Goal: Task Accomplishment & Management: Complete application form

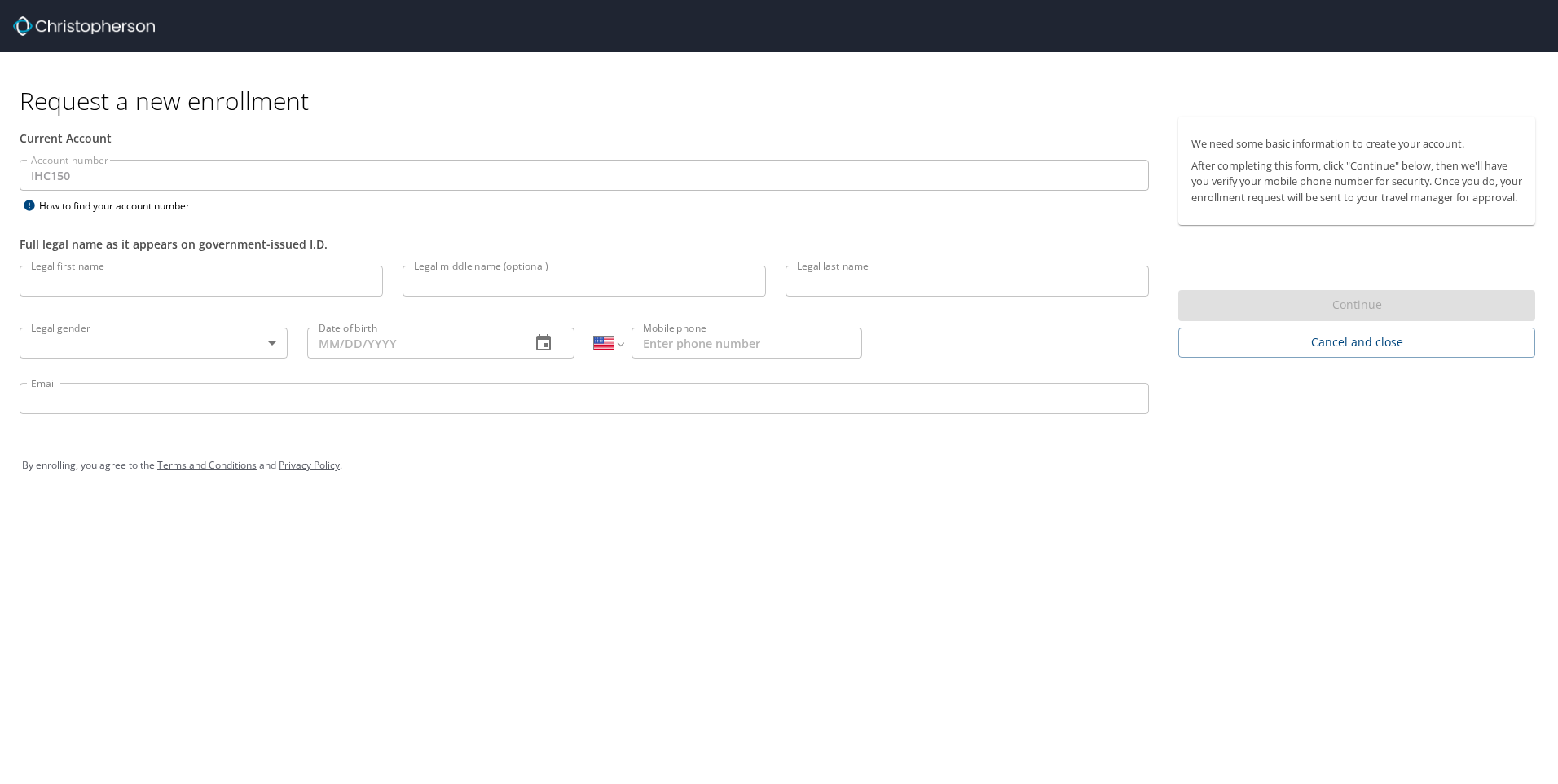
select select "US"
click at [238, 281] on input "Legal first name" at bounding box center [201, 281] width 364 height 31
type input "[PERSON_NAME]"
type input "[PERSON_NAME][EMAIL_ADDRESS][PERSON_NAME][DOMAIN_NAME]"
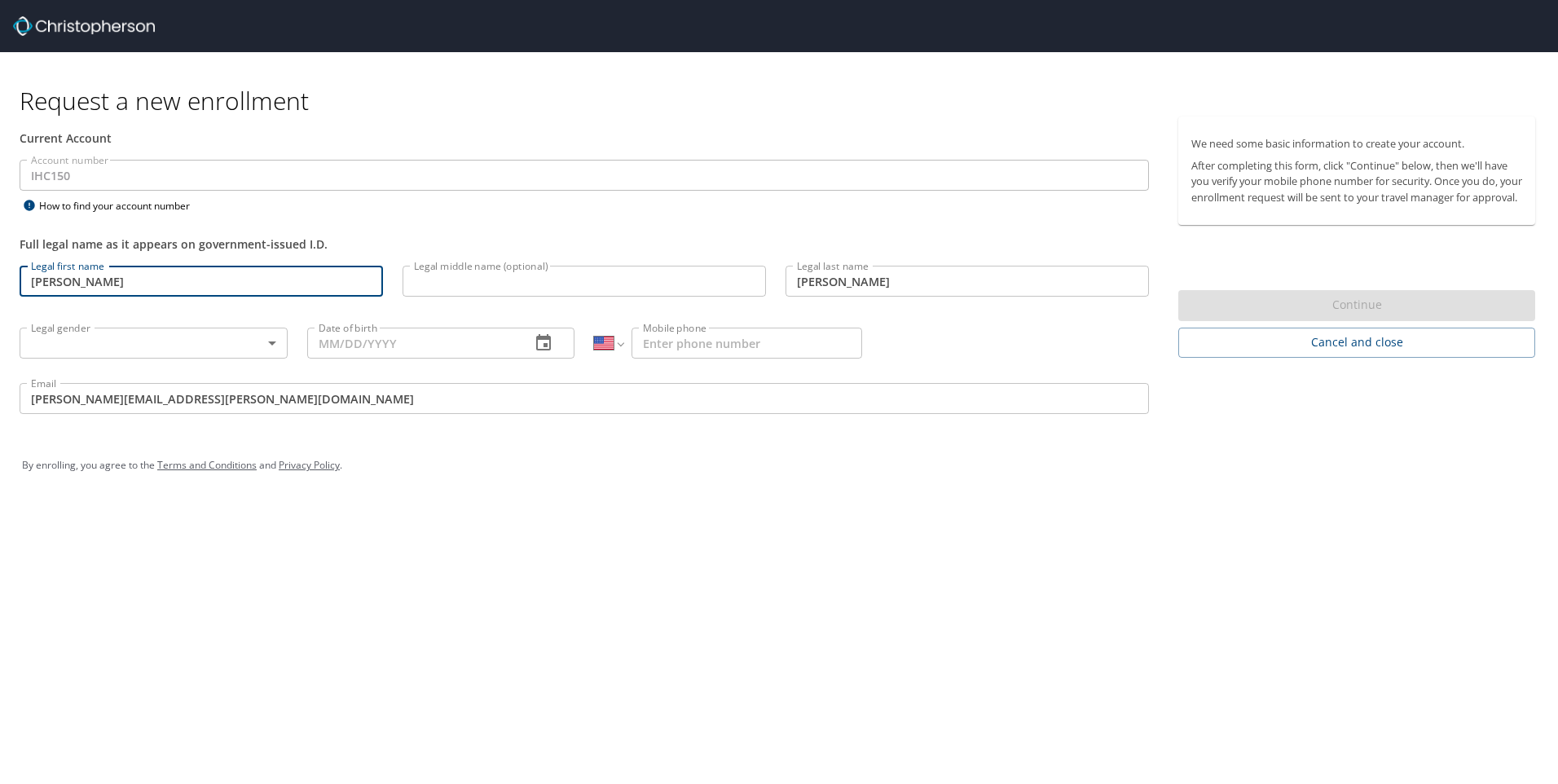
click at [453, 280] on input "Legal middle name (optional)" at bounding box center [584, 281] width 364 height 31
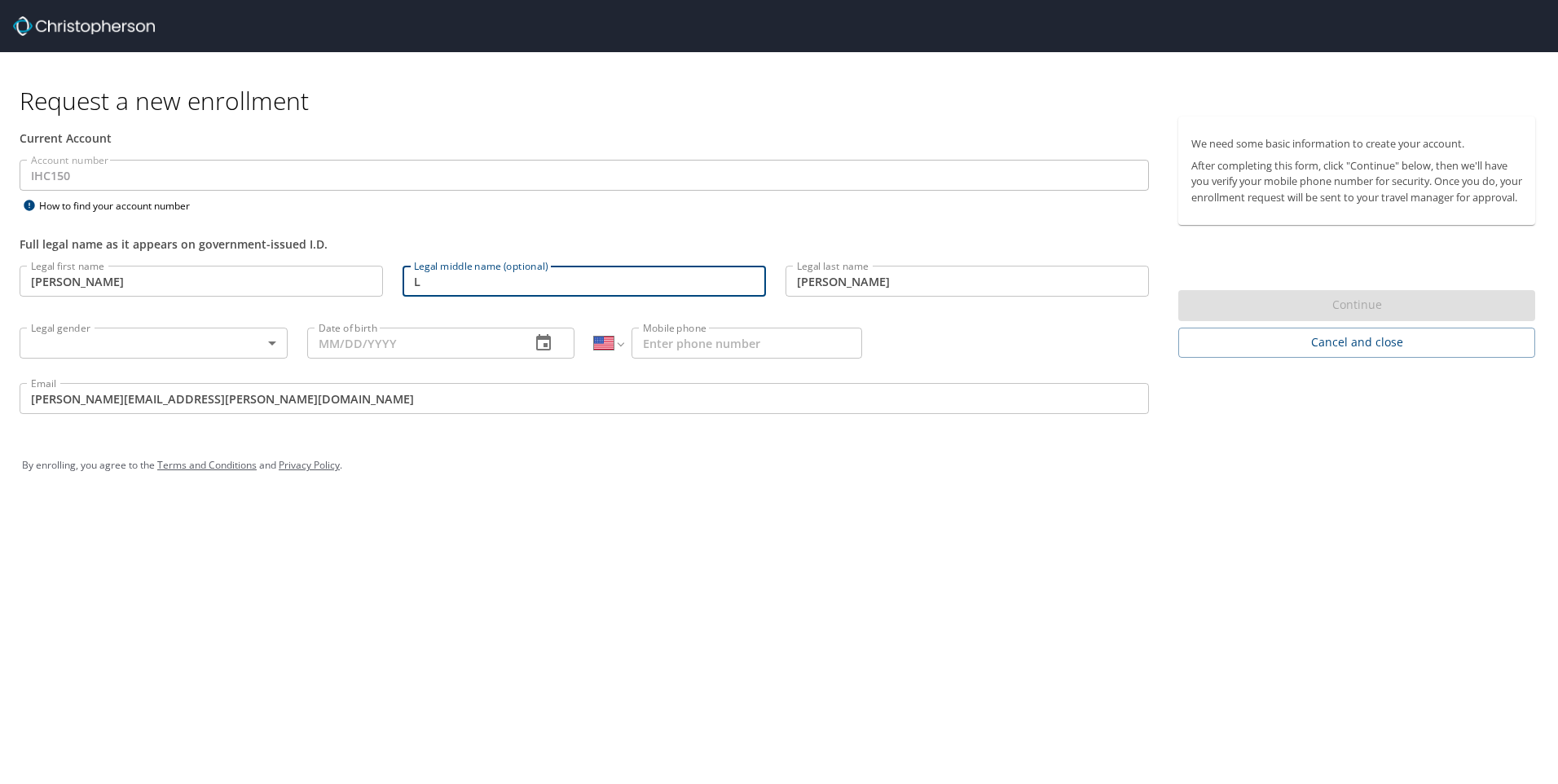
type input "L"
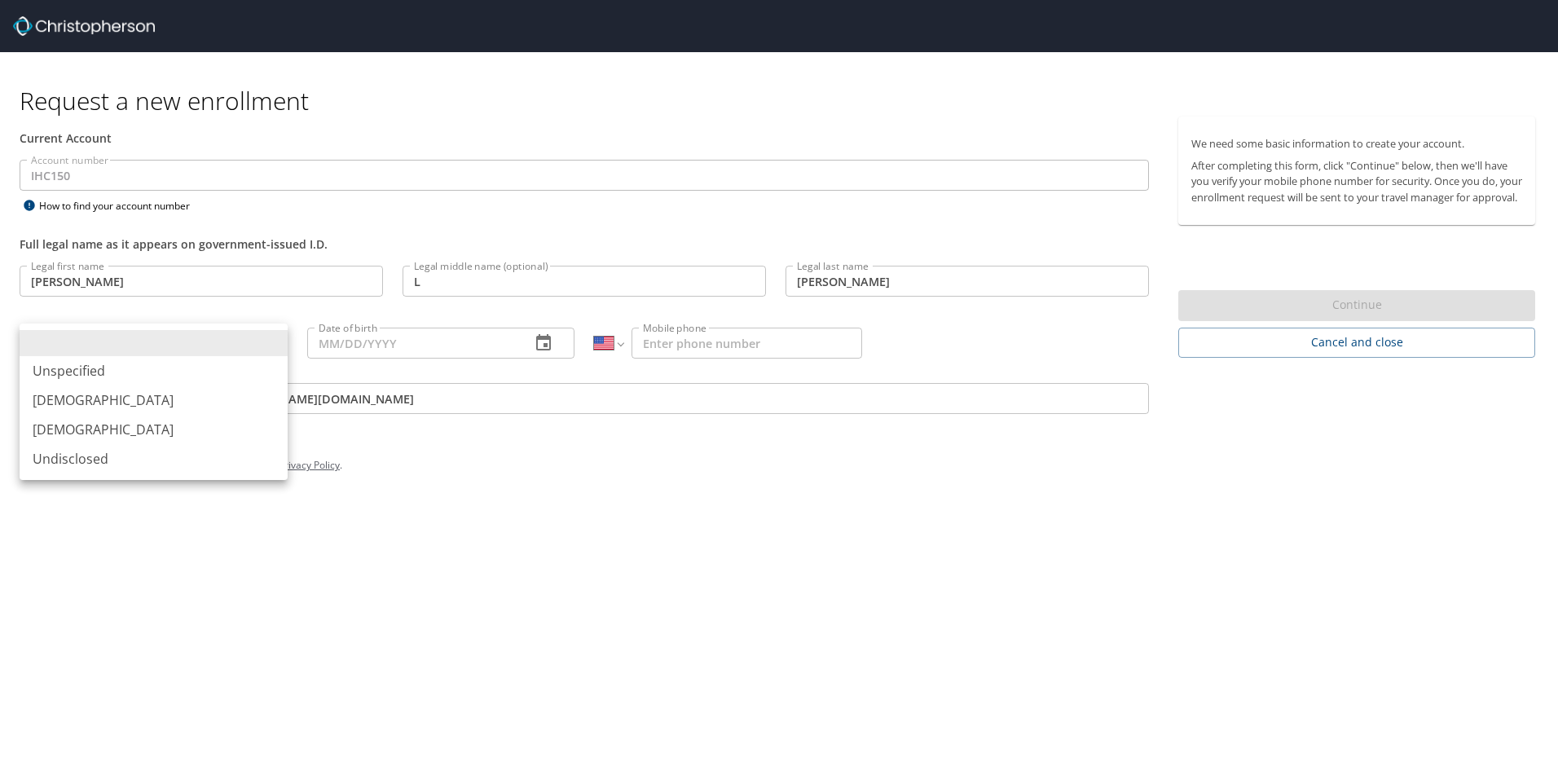
click at [162, 339] on body "Request a new enrollment Current Account Account number IHC150 Account number H…" at bounding box center [779, 392] width 1558 height 784
drag, startPoint x: 91, startPoint y: 435, endPoint x: 323, endPoint y: 379, distance: 238.7
click at [94, 433] on li "[DEMOGRAPHIC_DATA]" at bounding box center [154, 429] width 268 height 29
type input "[DEMOGRAPHIC_DATA]"
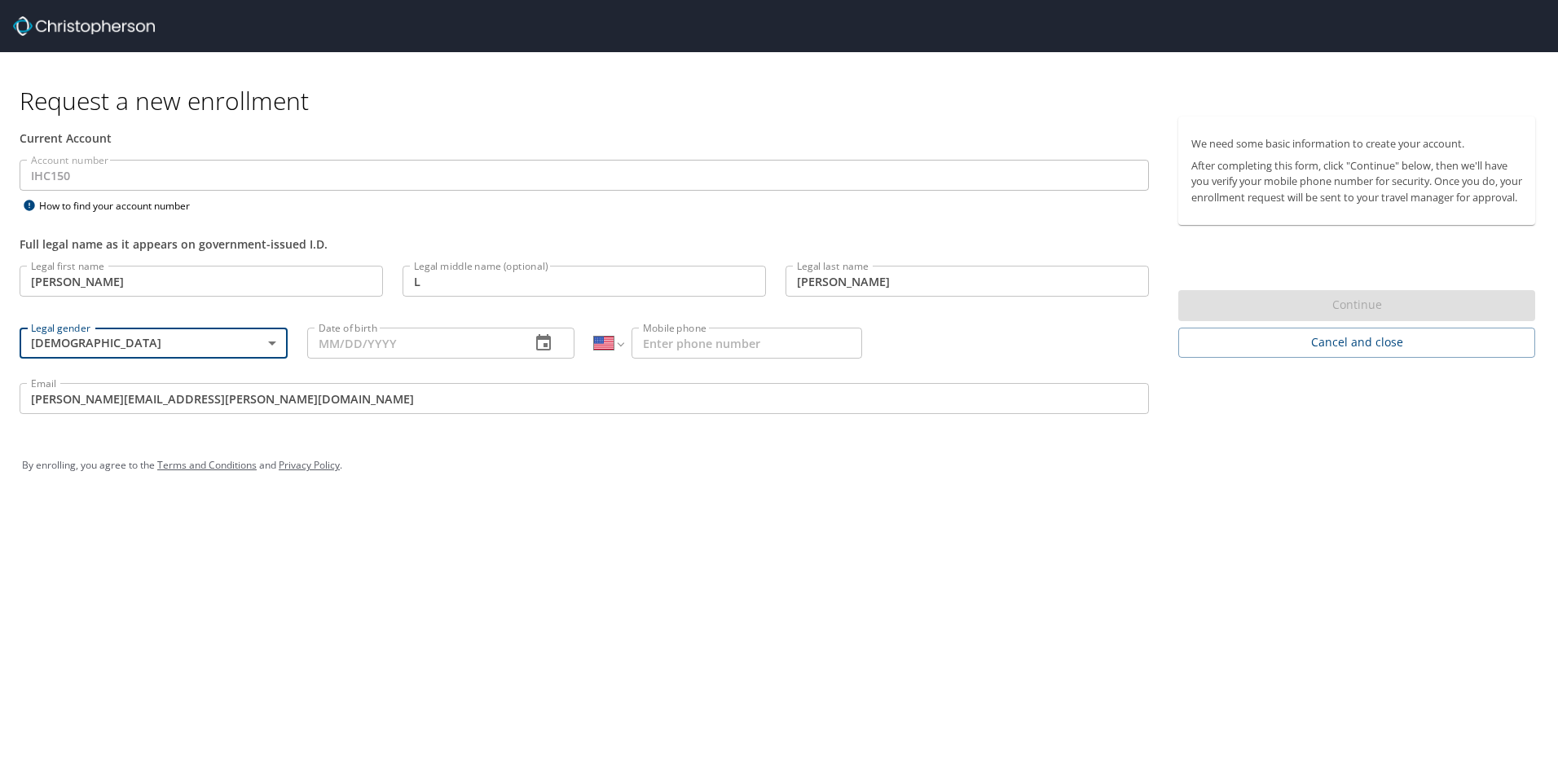
click at [380, 354] on input "Date of birth" at bounding box center [412, 343] width 211 height 31
type input "[DATE]"
type input "[PHONE_NUMBER]"
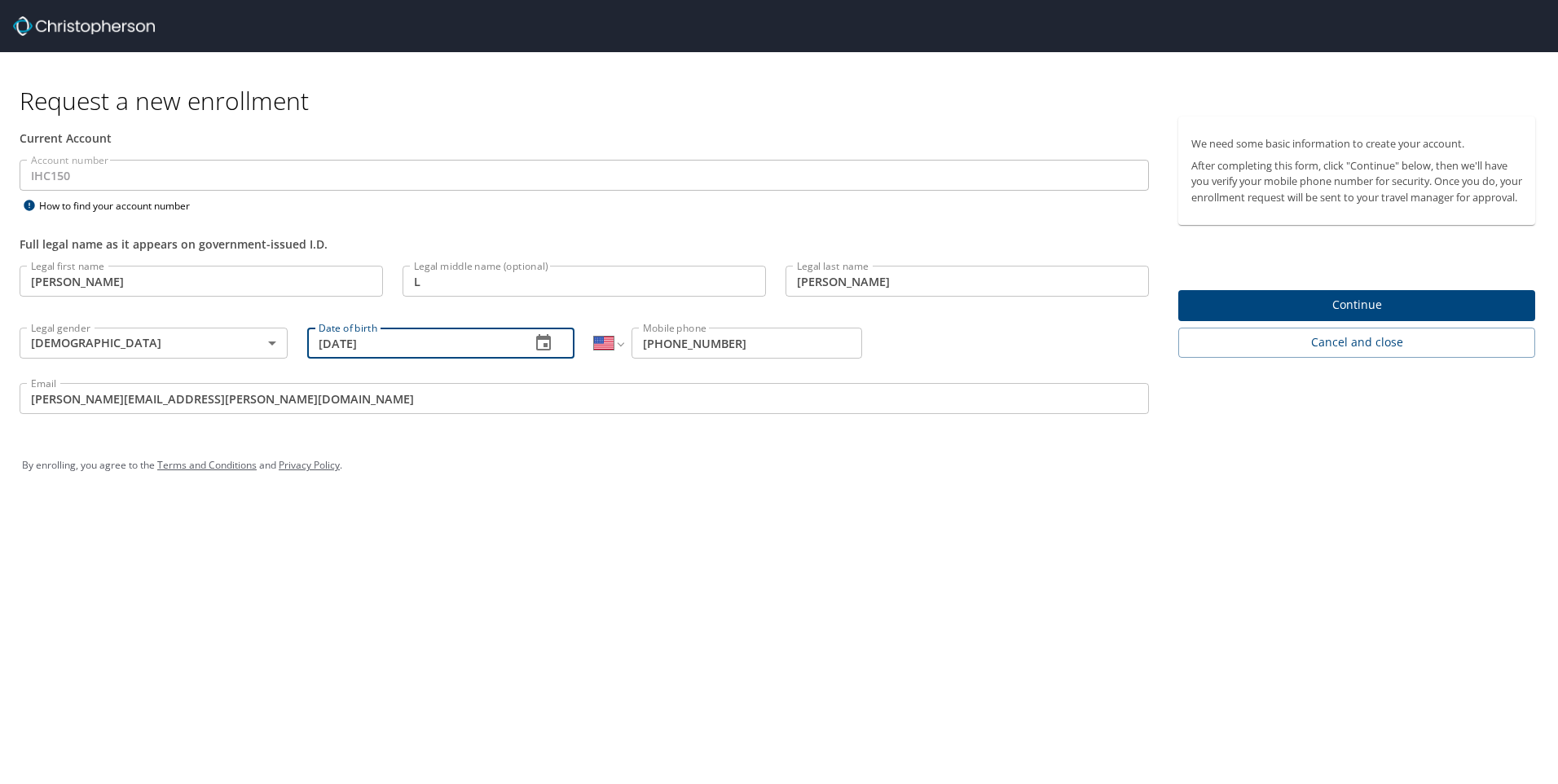
type input "[DATE]"
click at [1450, 315] on span "Continue" at bounding box center [1356, 305] width 330 height 21
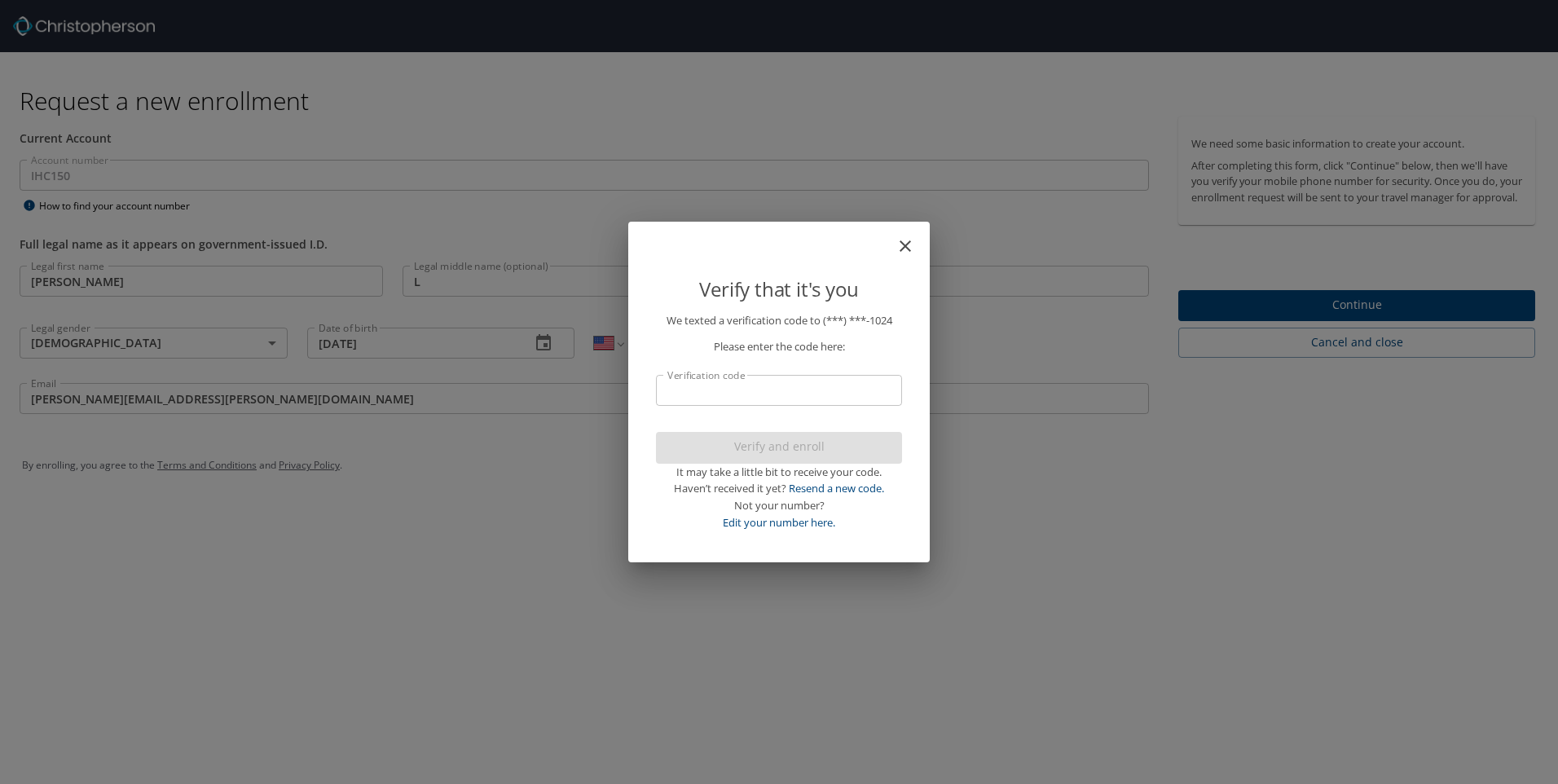
click at [841, 388] on input "Verification code" at bounding box center [779, 390] width 246 height 31
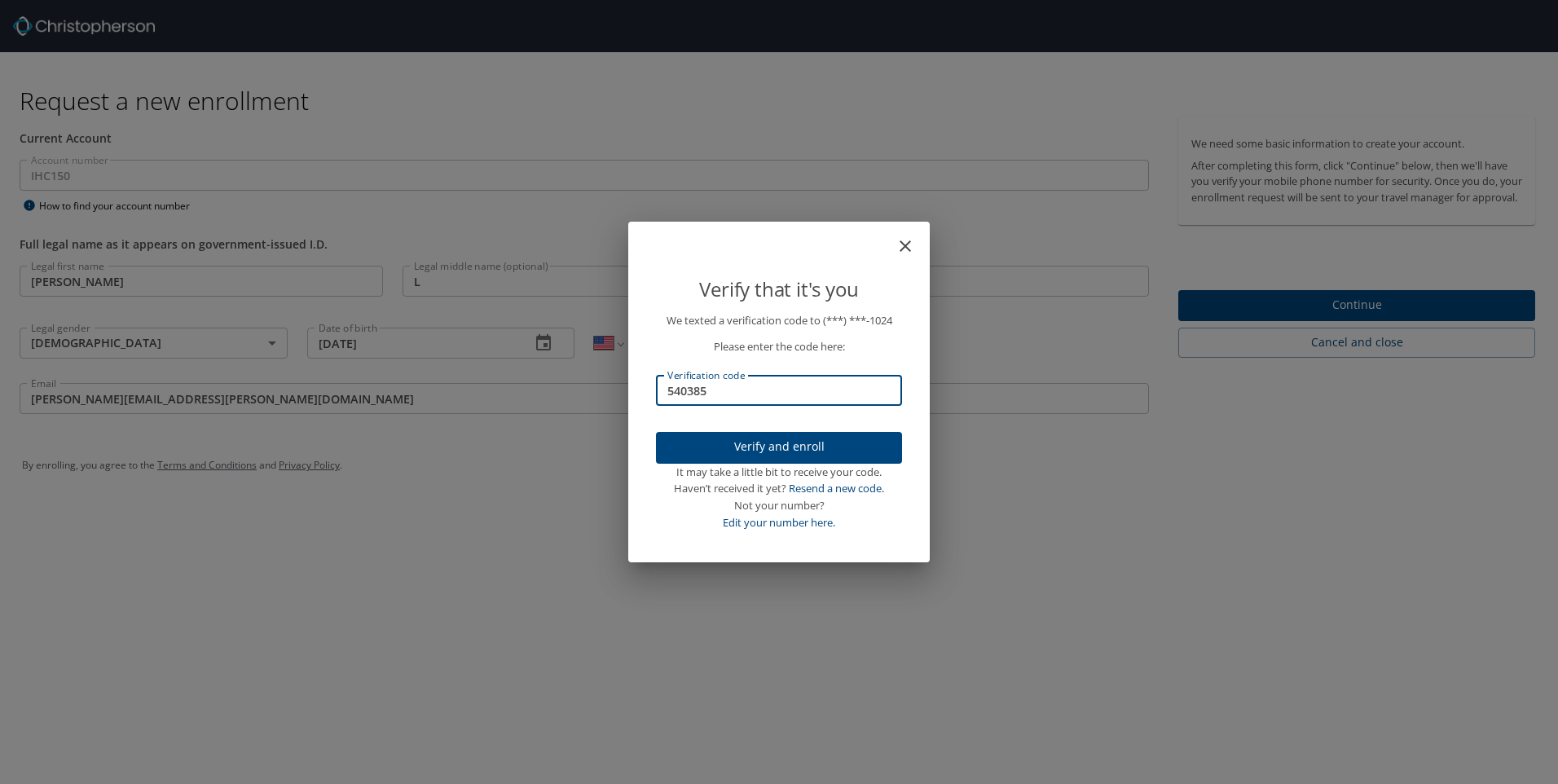
type input "540385"
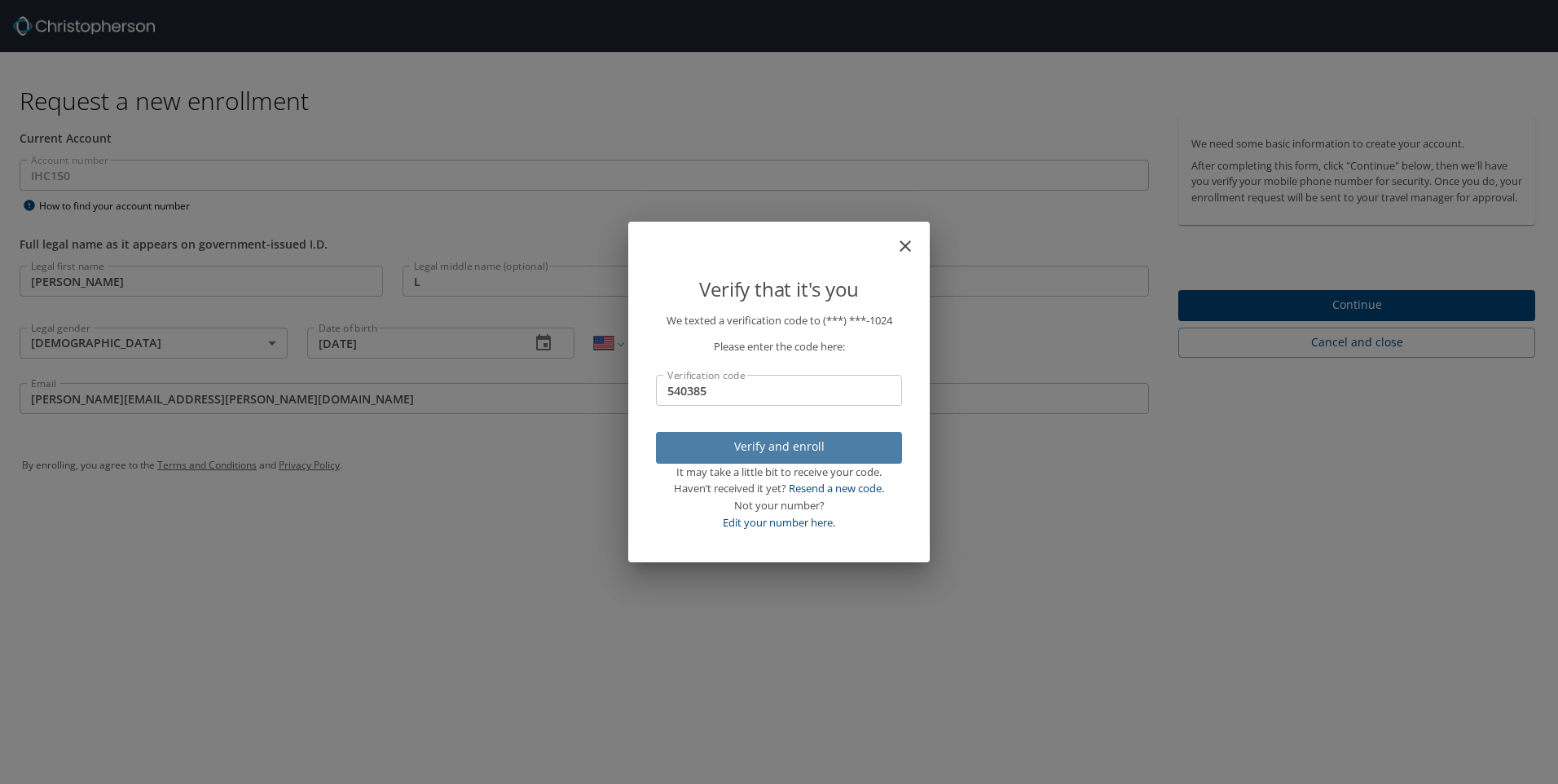
click at [841, 450] on span "Verify and enroll" at bounding box center [779, 446] width 220 height 21
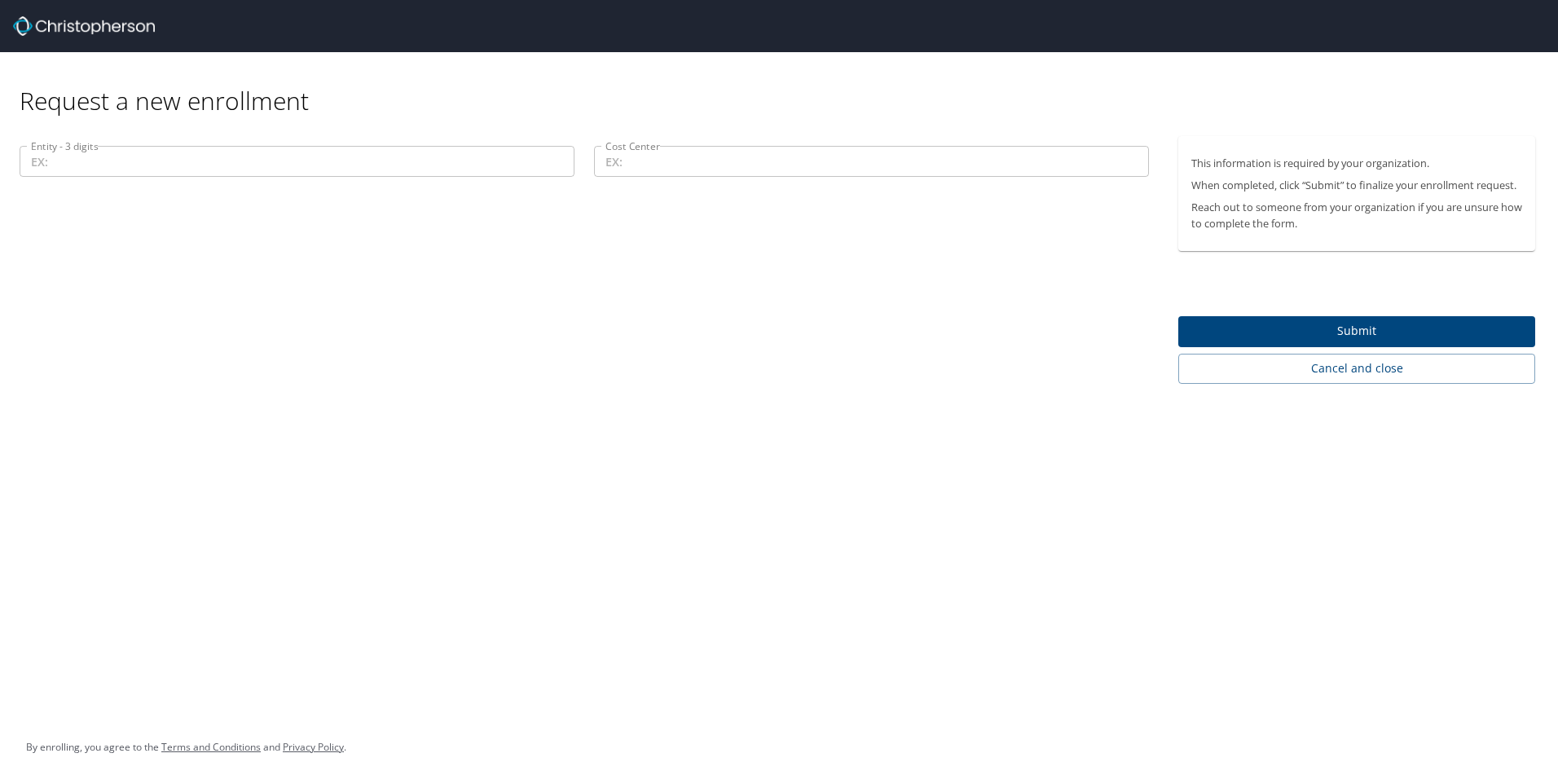
click at [248, 167] on input "Entity - 3 digits" at bounding box center [297, 161] width 555 height 31
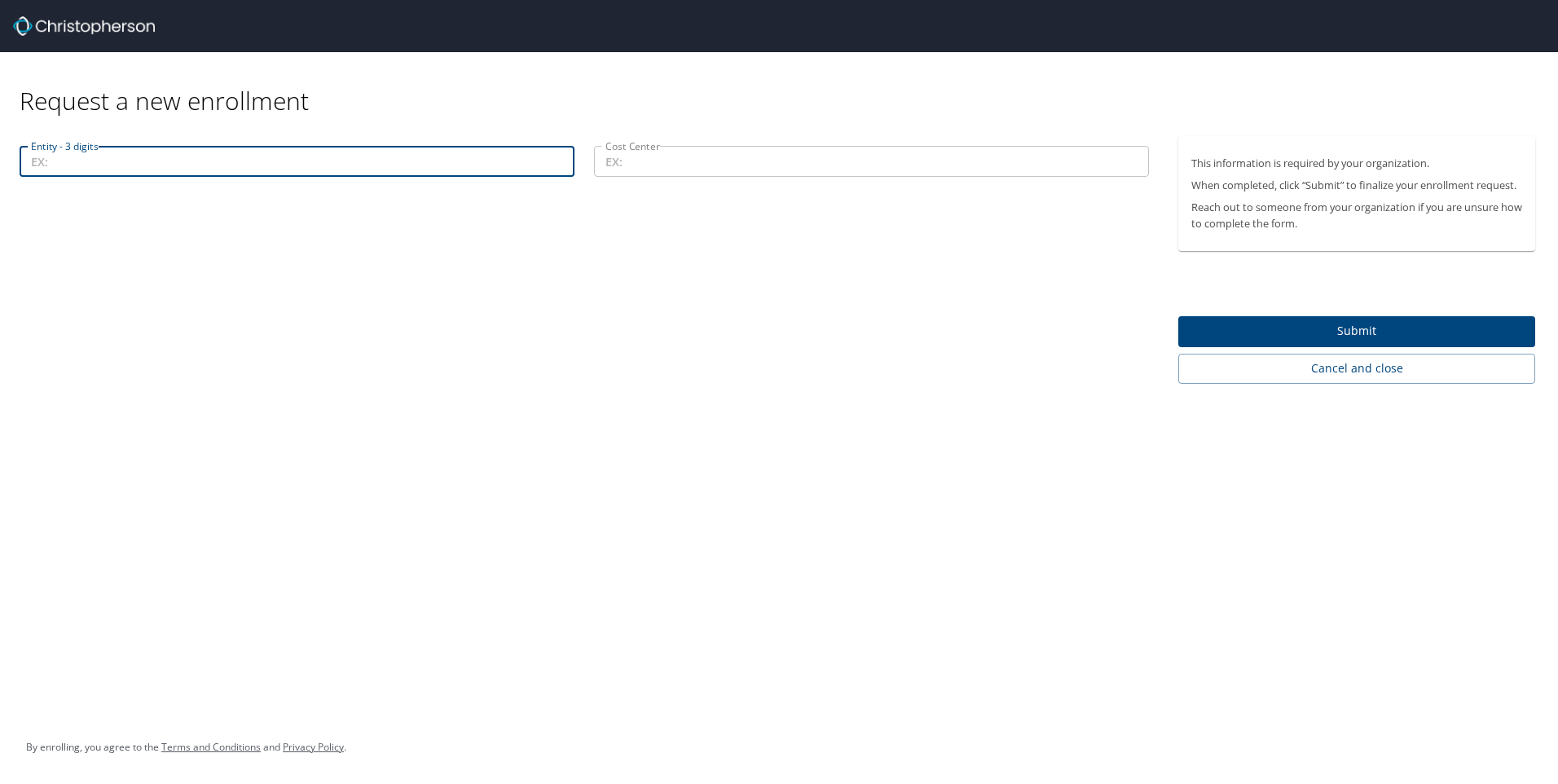
click at [729, 162] on input "Cost Center" at bounding box center [871, 161] width 555 height 31
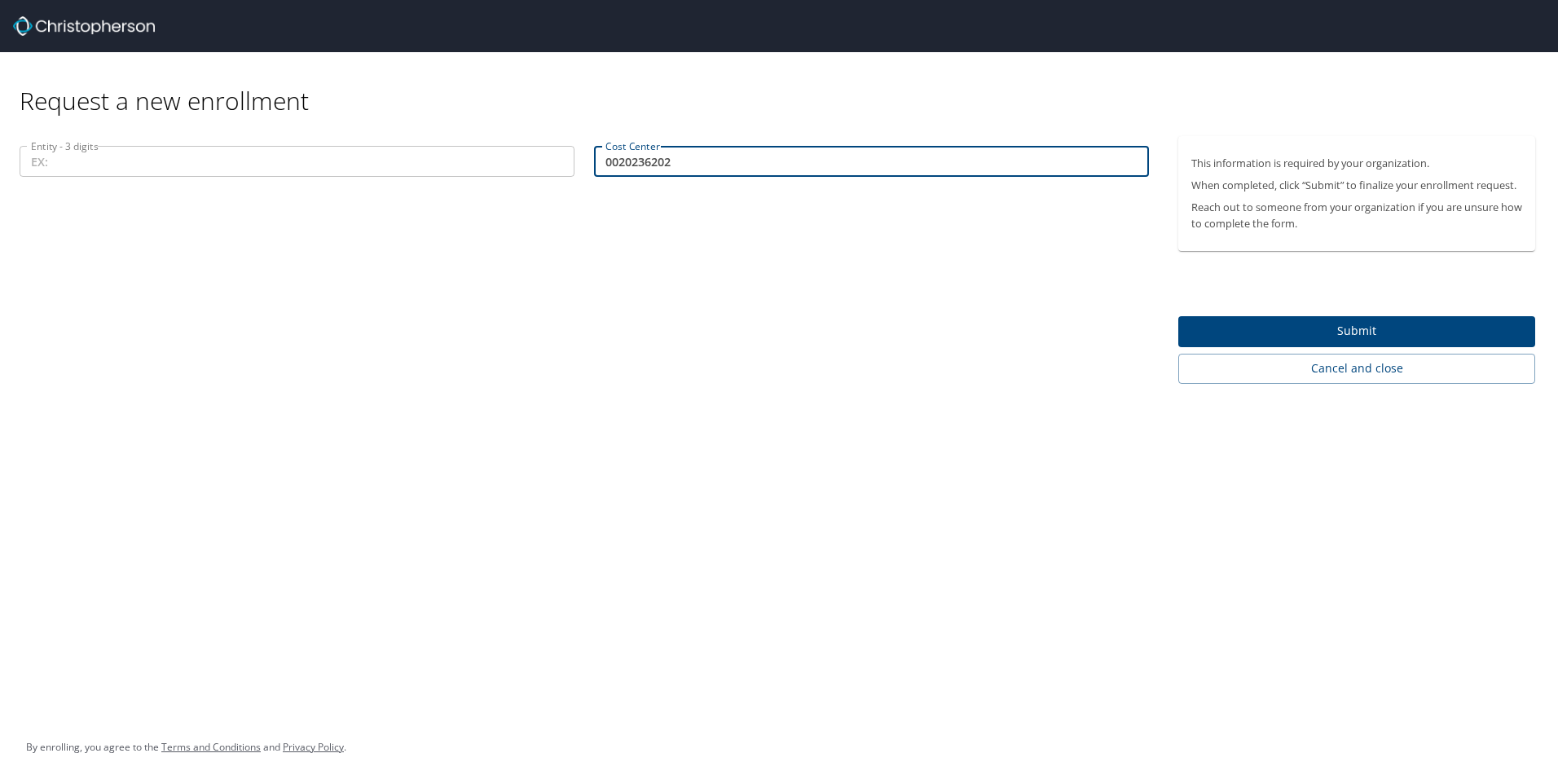
type input "0020236202"
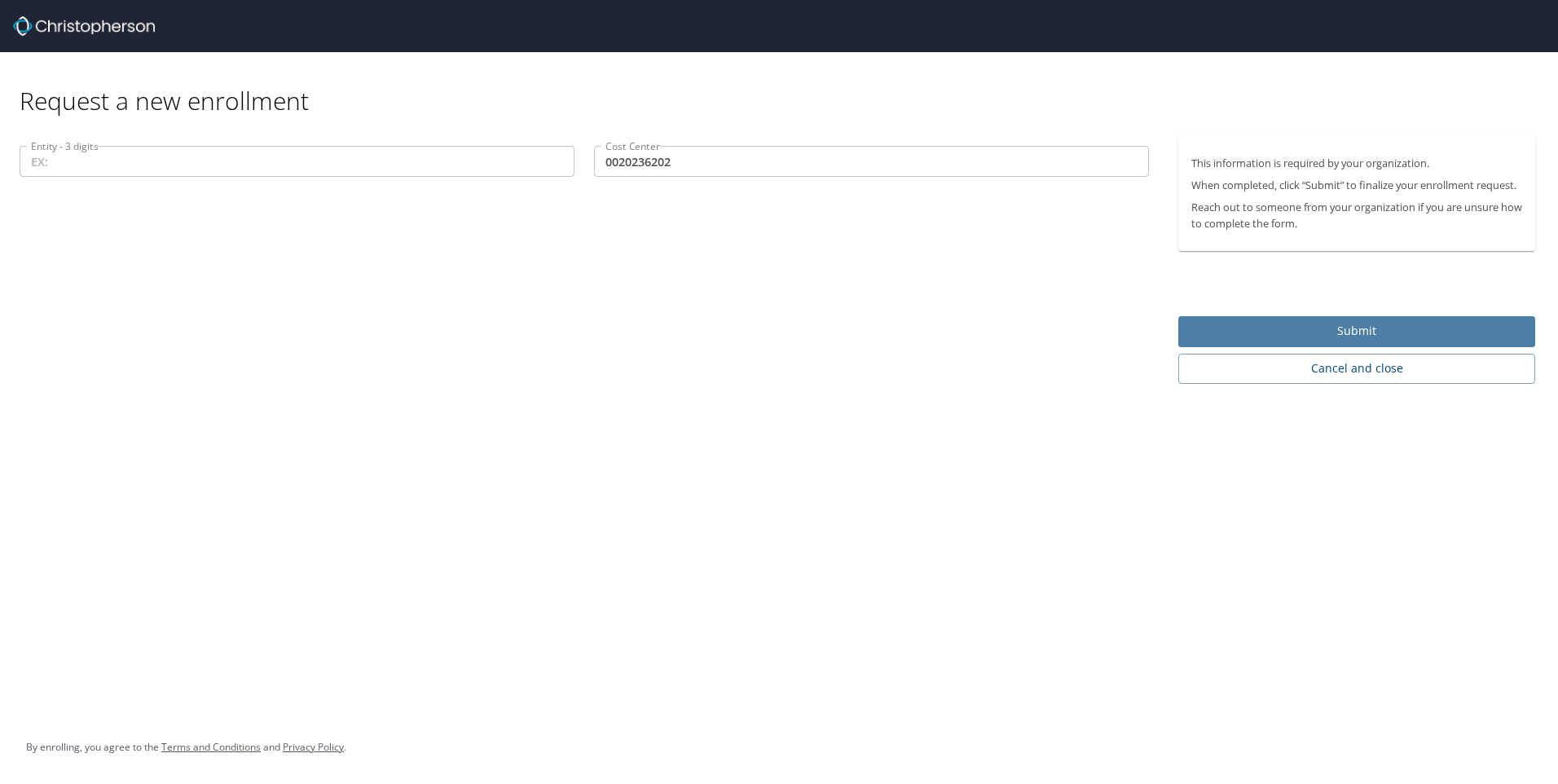
click at [1374, 329] on span "Submit" at bounding box center [1356, 331] width 330 height 21
